Goal: Transaction & Acquisition: Purchase product/service

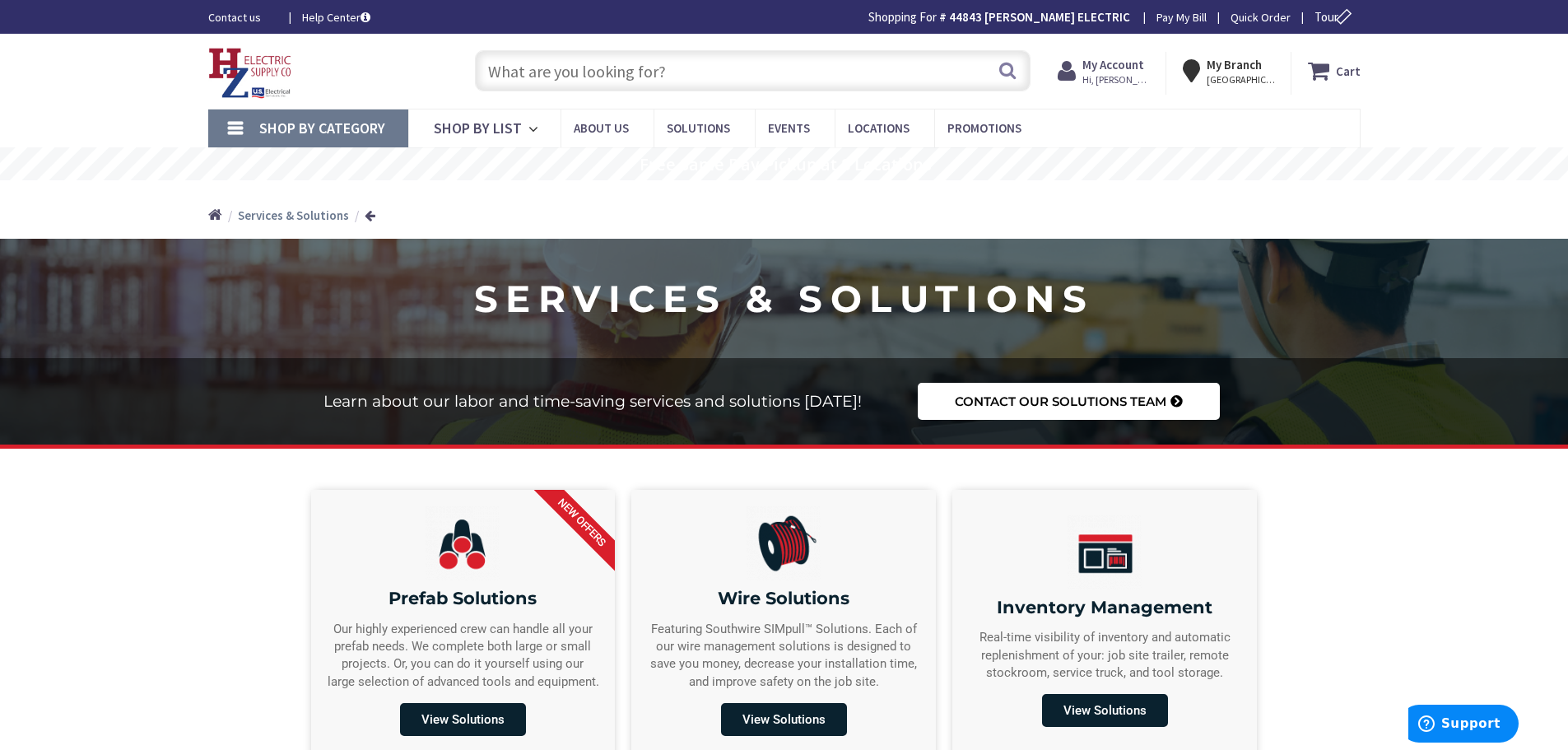
click at [516, 77] on input "text" at bounding box center [753, 71] width 556 height 42
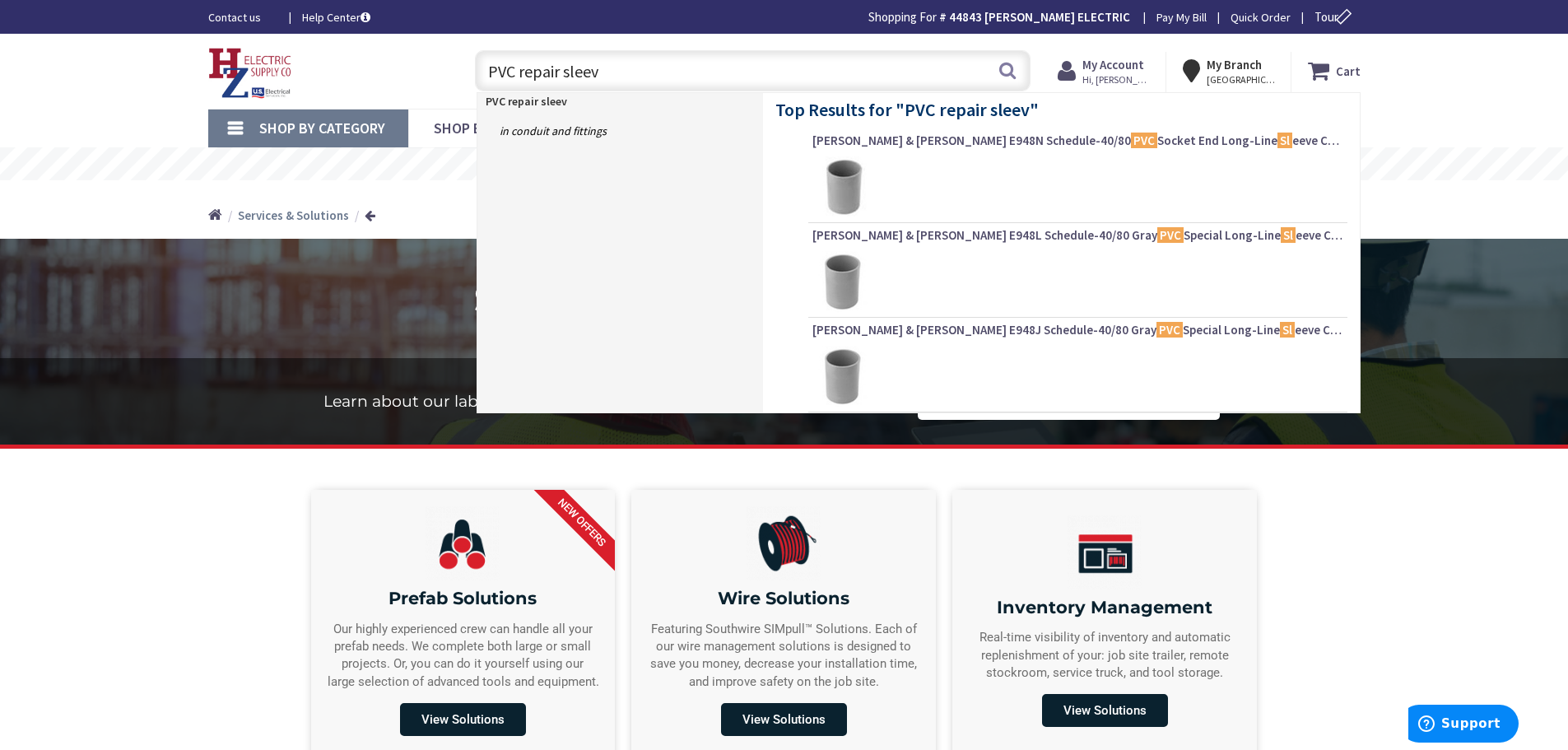
type input "PVC repair sleeve"
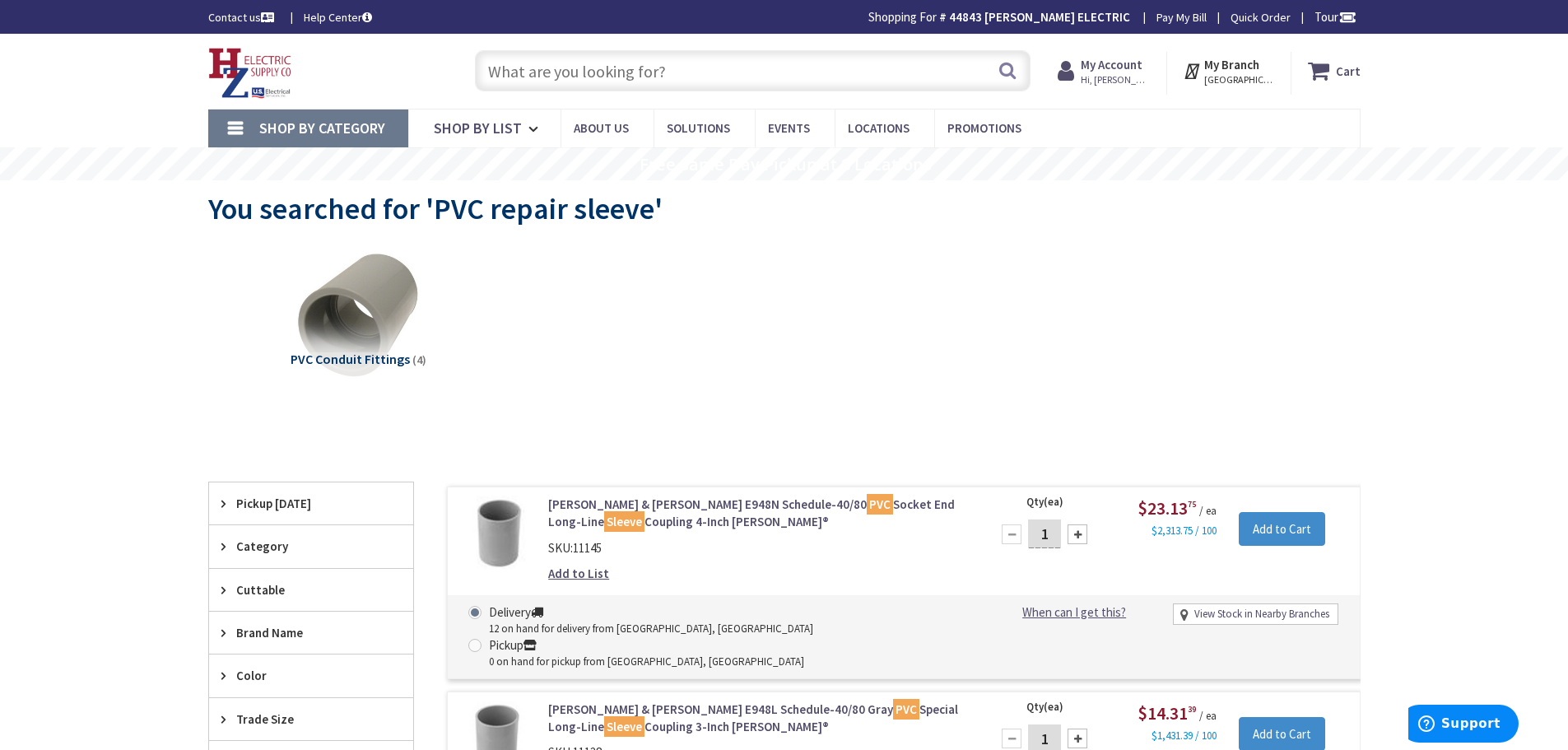
click at [573, 67] on input "text" at bounding box center [753, 71] width 556 height 42
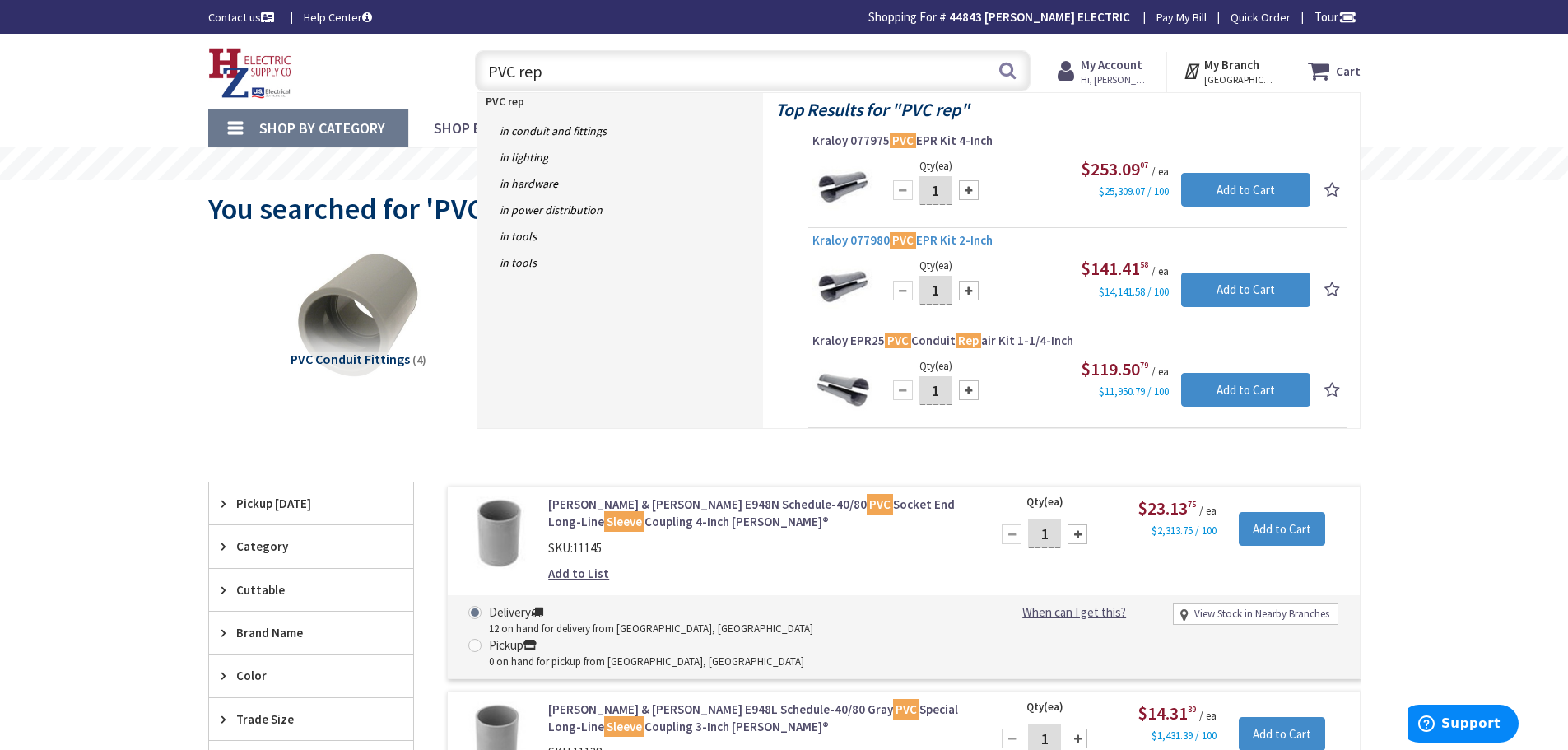
type input "PVC rep"
click at [824, 243] on span "Kraloy 077980 PVC EPR Kit 2-Inch" at bounding box center [1078, 240] width 531 height 16
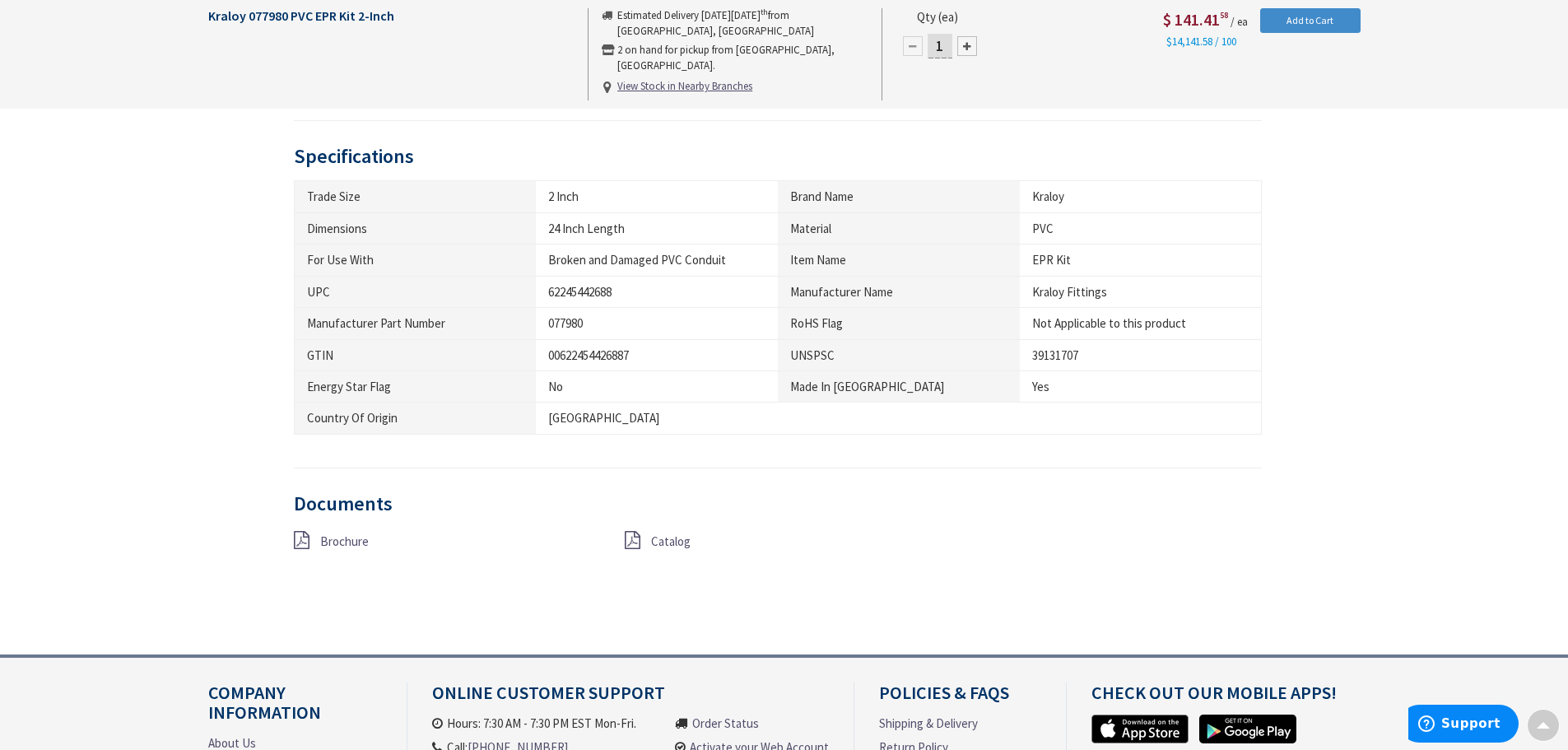
scroll to position [823, 0]
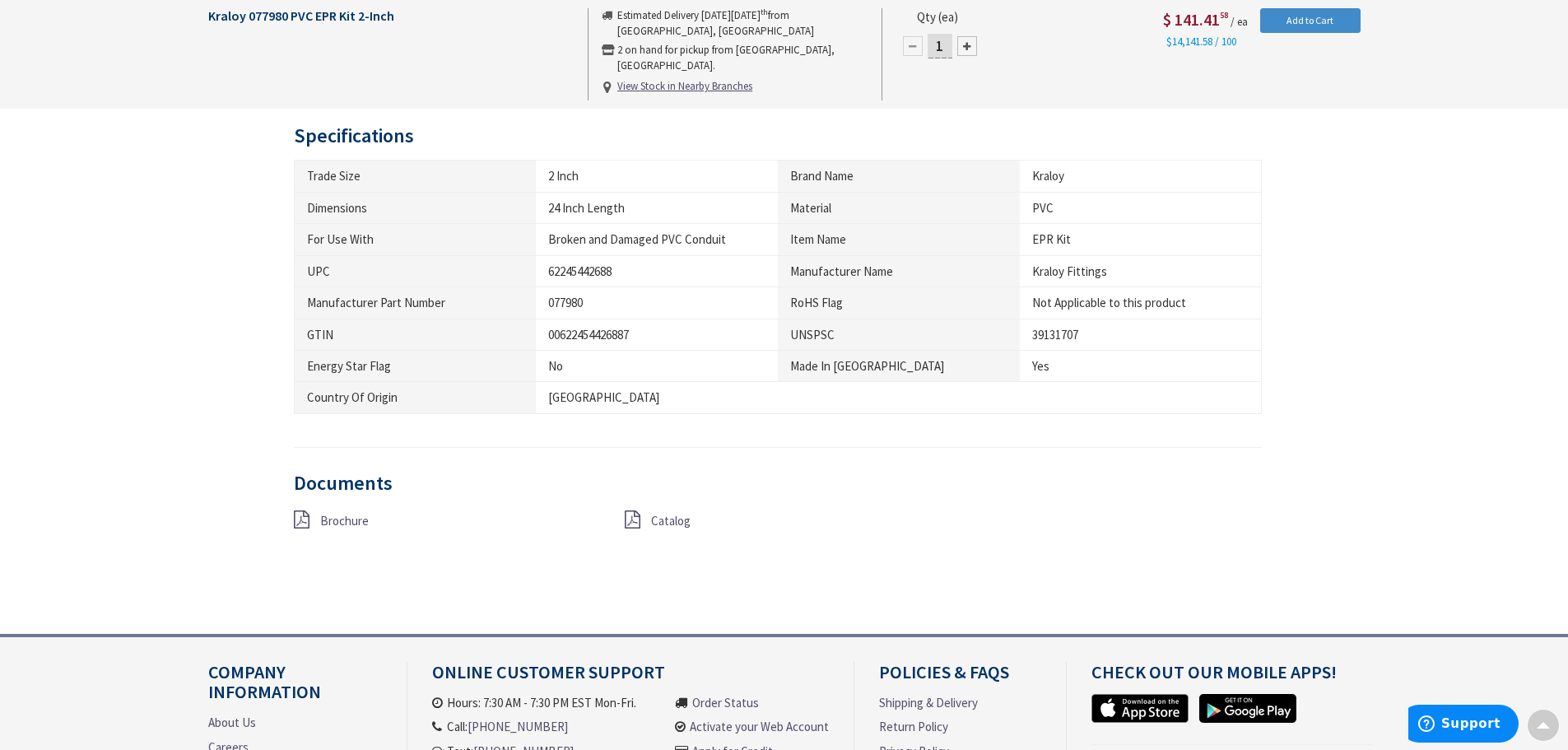
click at [348, 521] on span "Brochure" at bounding box center [345, 521] width 48 height 15
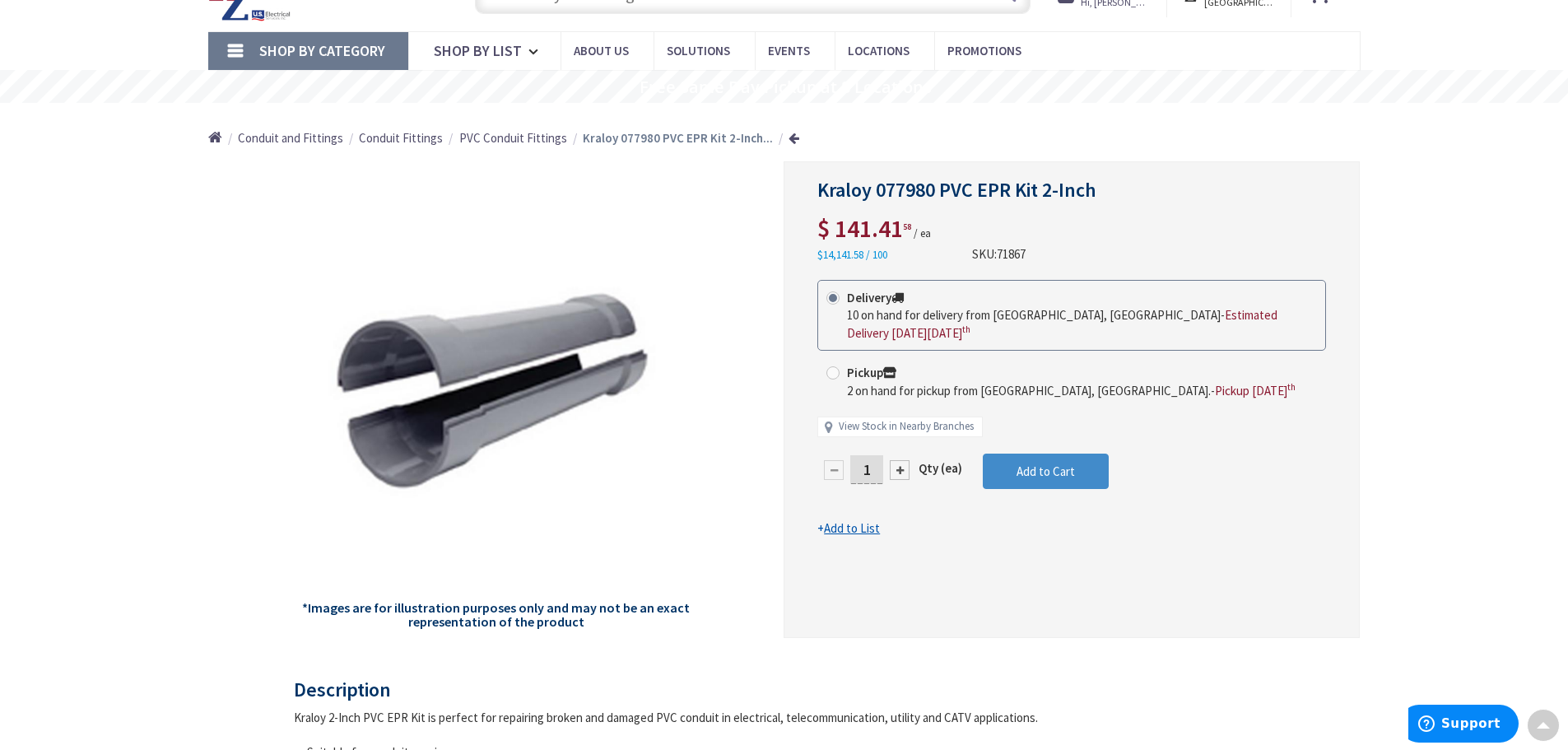
scroll to position [0, 0]
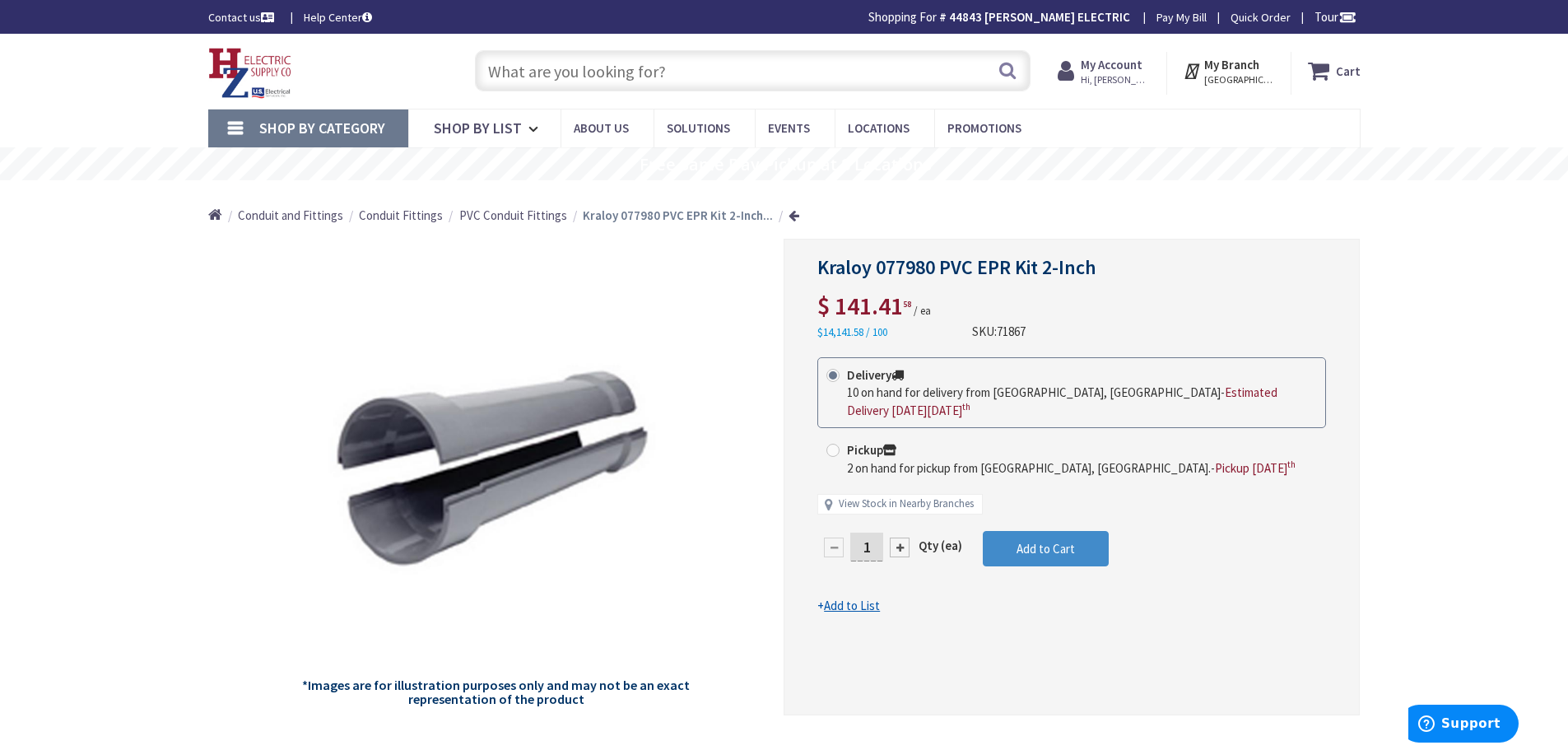
click at [572, 80] on input "text" at bounding box center [753, 71] width 556 height 42
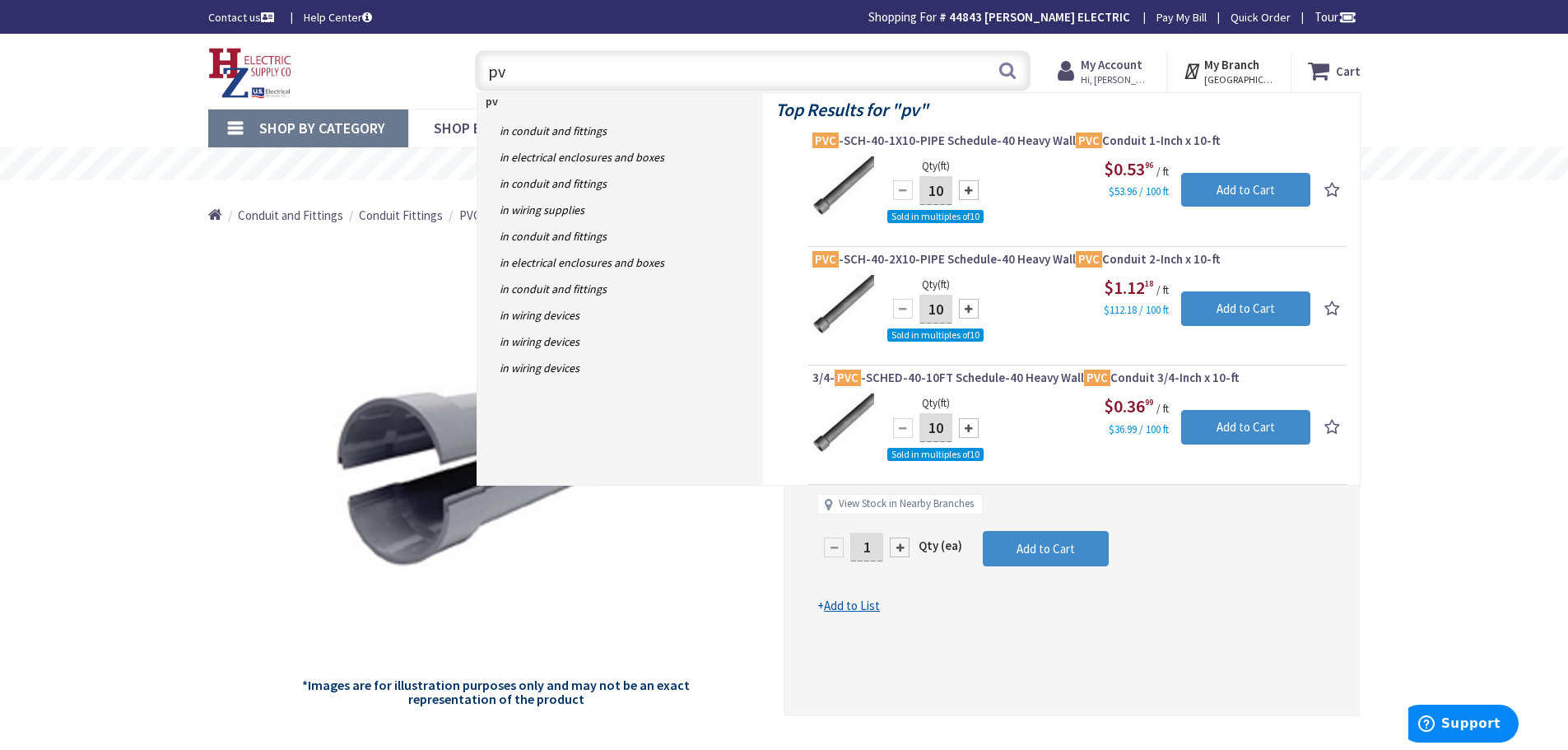
type input "p"
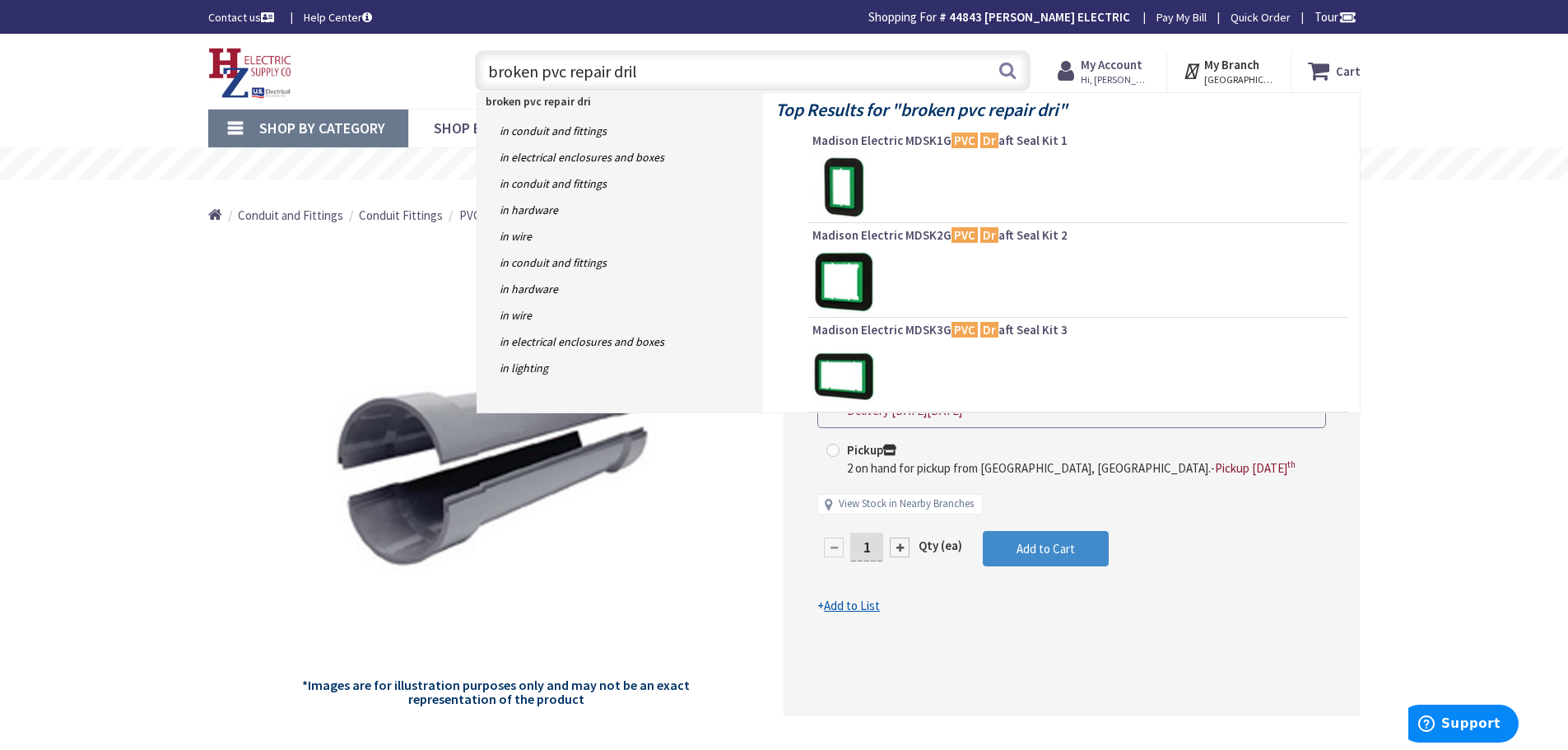
type input "broken pvc repair drill"
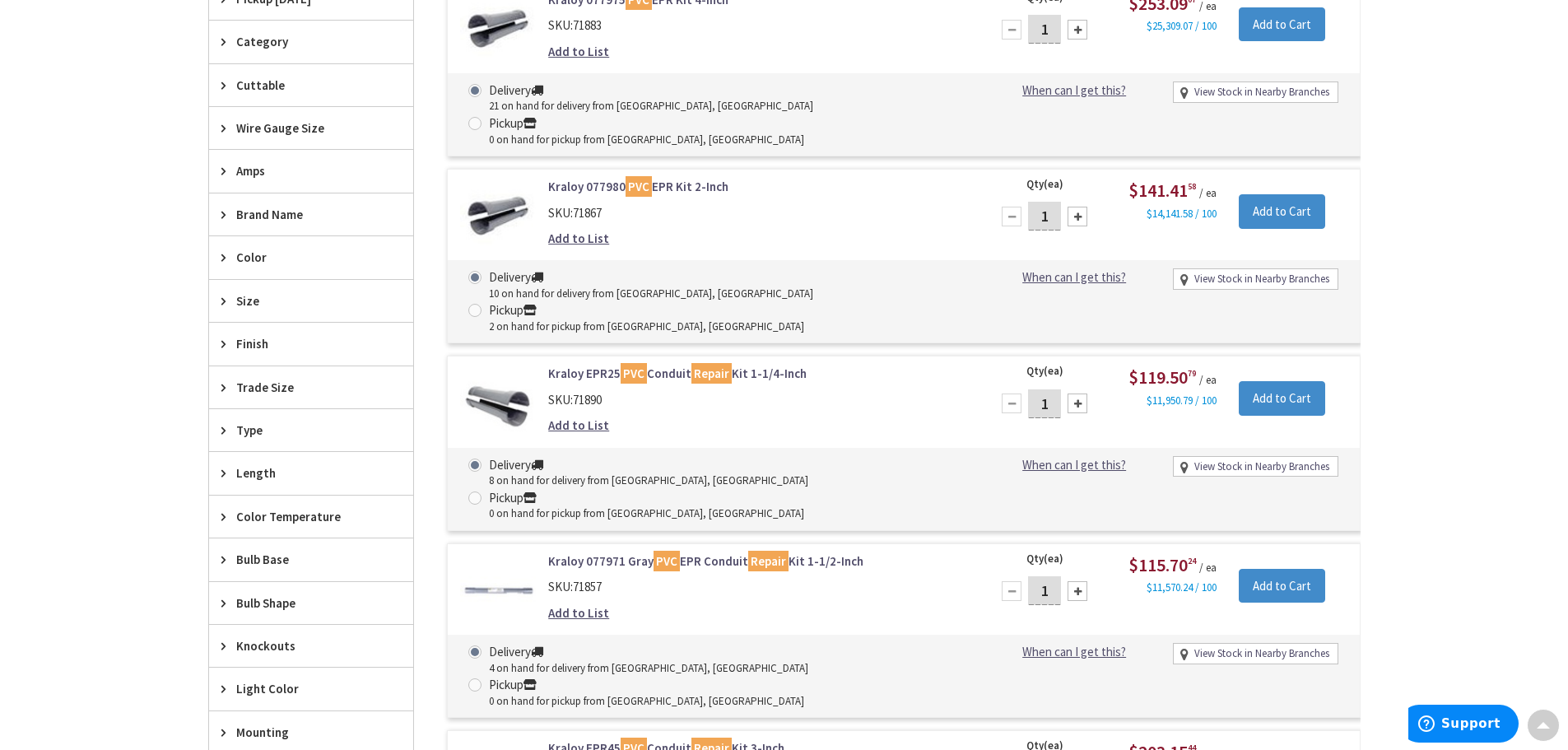
scroll to position [577, 0]
click at [565, 551] on link "Kraloy 077971 Gray PVC EPR Conduit Repair Kit 1-1/2-Inch" at bounding box center [758, 560] width 419 height 17
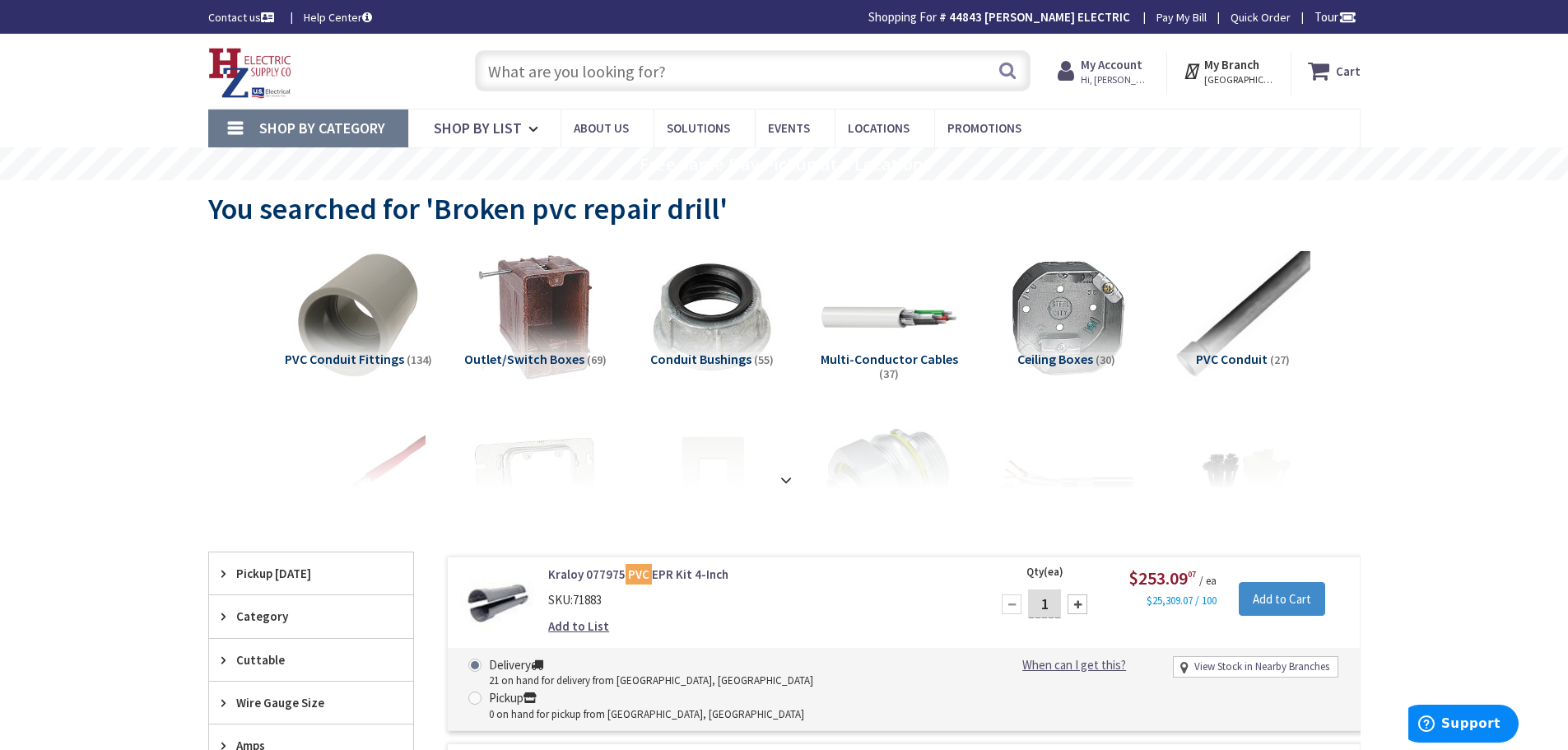
click at [553, 75] on input "text" at bounding box center [753, 71] width 556 height 42
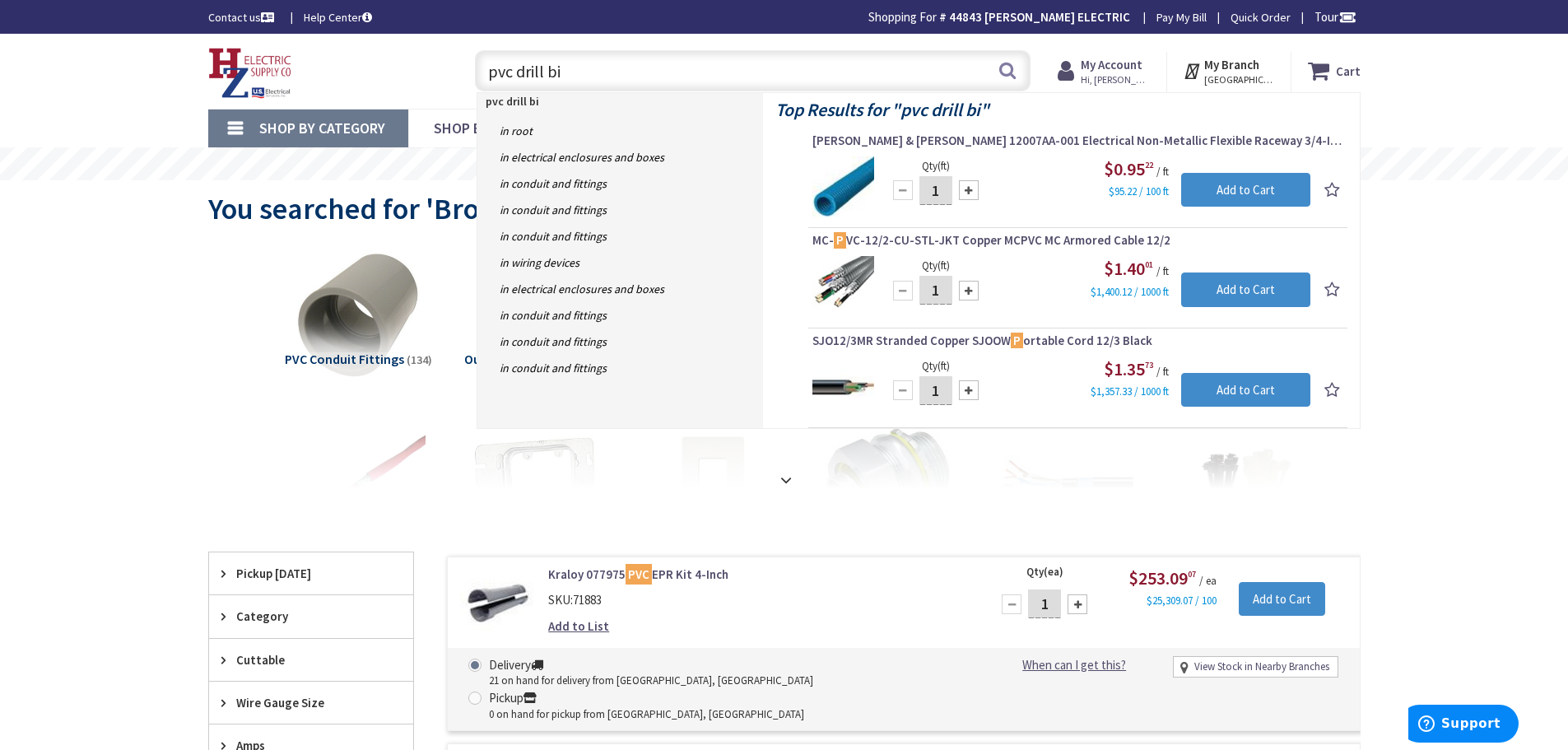
type input "pvc drill bit"
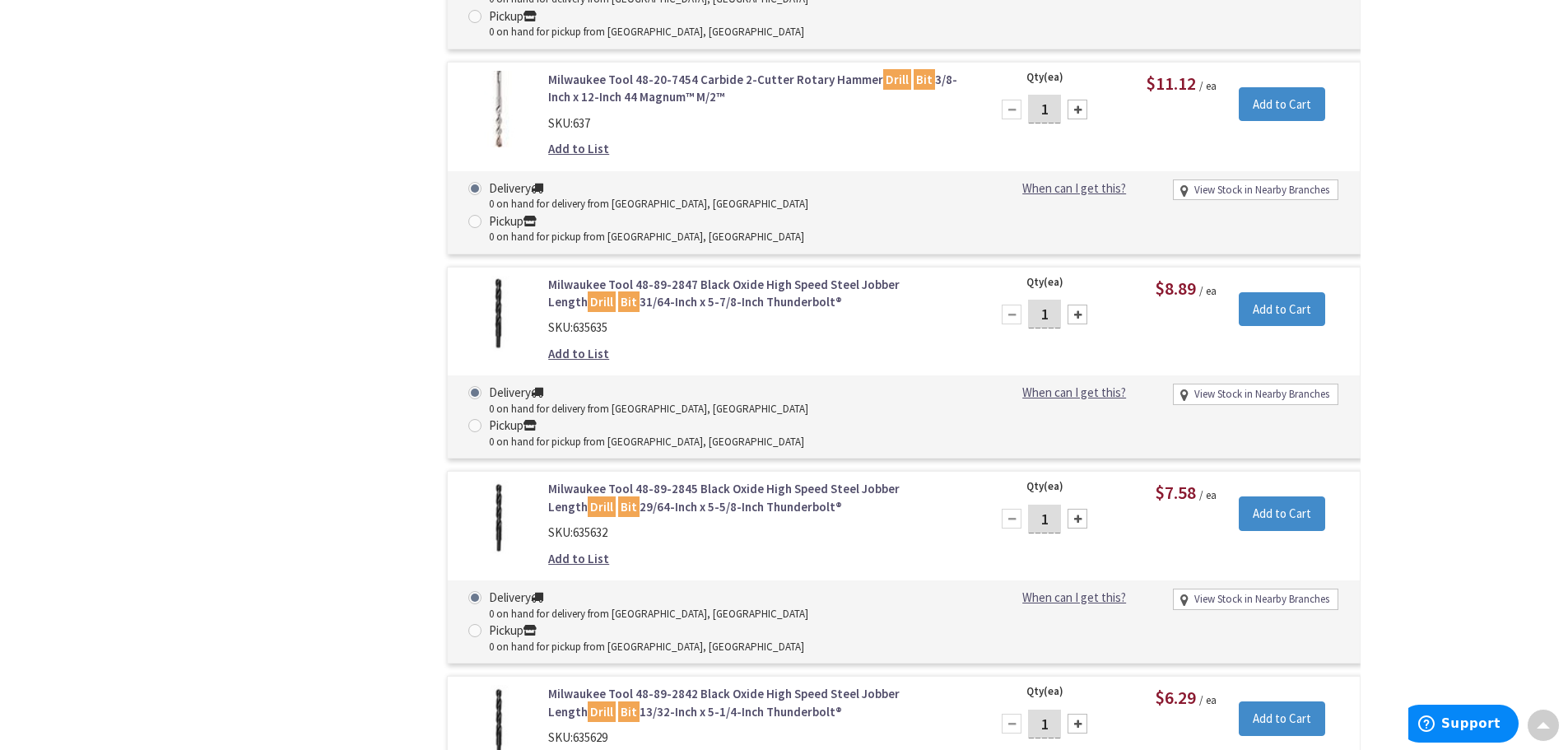
scroll to position [16473, 0]
